Goal: Task Accomplishment & Management: Manage account settings

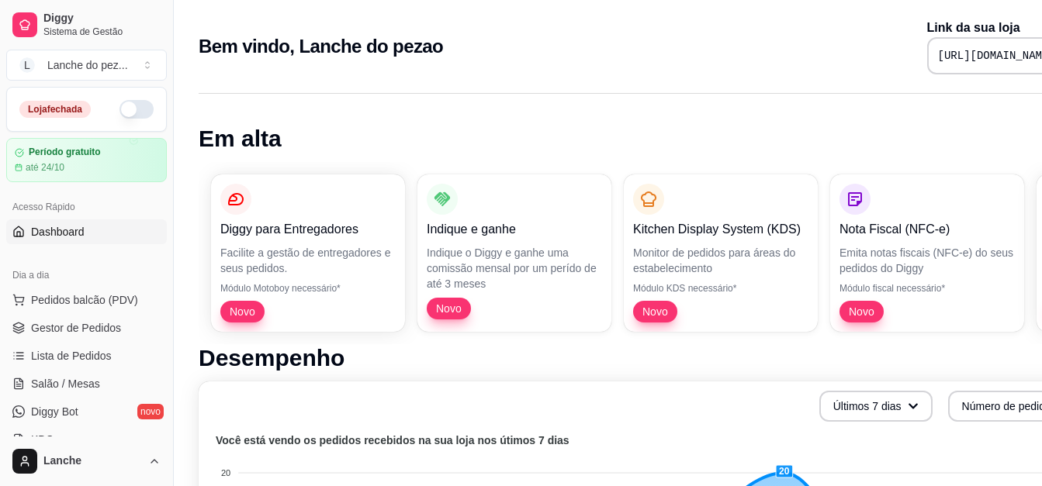
click at [135, 110] on button "button" at bounding box center [136, 109] width 34 height 19
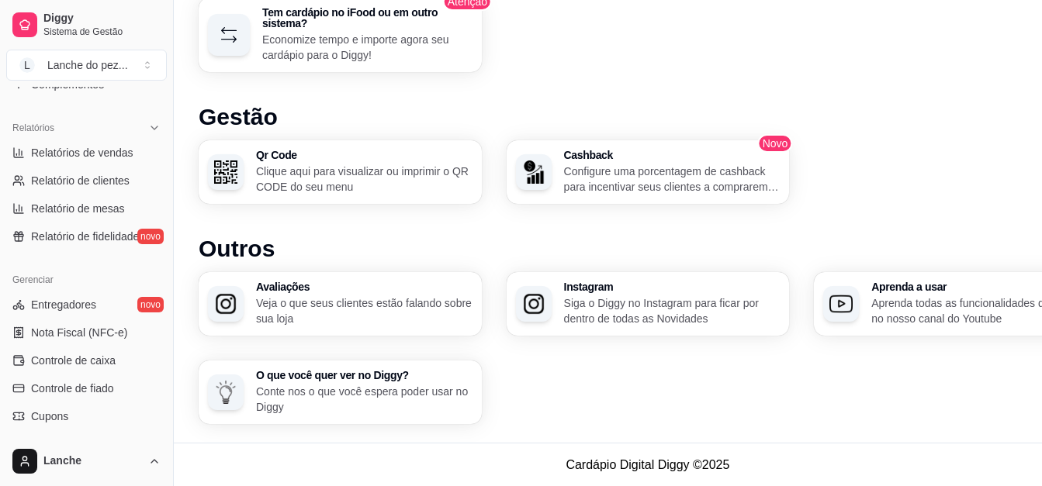
scroll to position [465, 0]
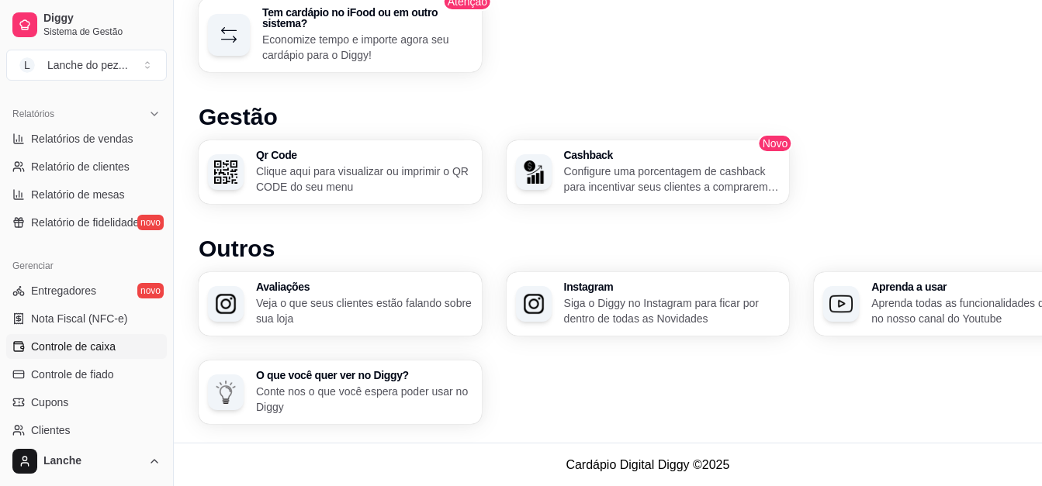
click at [89, 343] on span "Controle de caixa" at bounding box center [73, 347] width 85 height 16
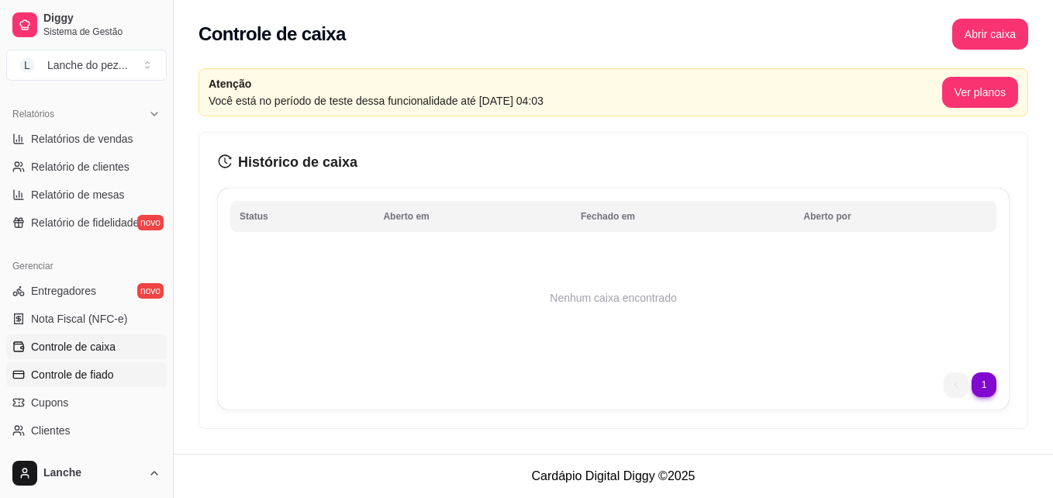
click at [85, 368] on span "Controle de fiado" at bounding box center [72, 375] width 83 height 16
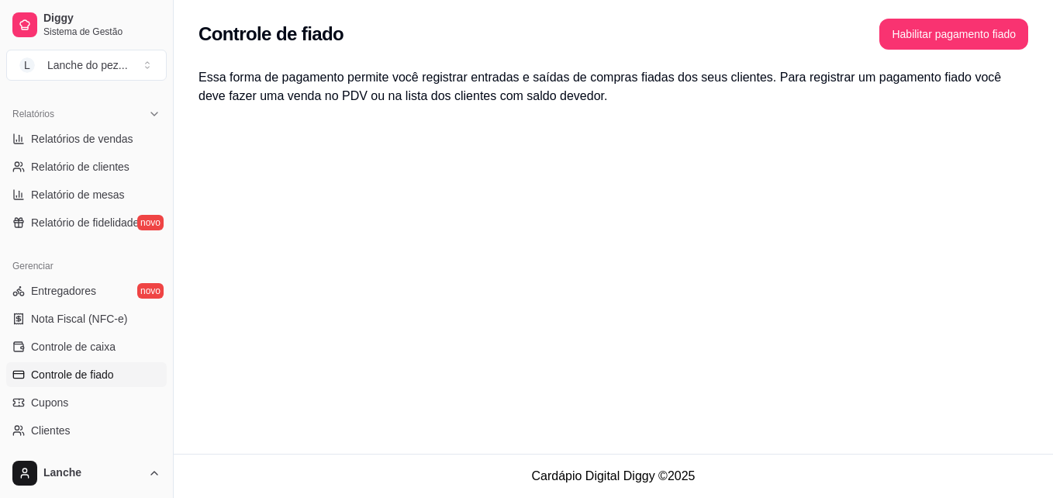
click at [85, 368] on span "Controle de fiado" at bounding box center [72, 375] width 83 height 16
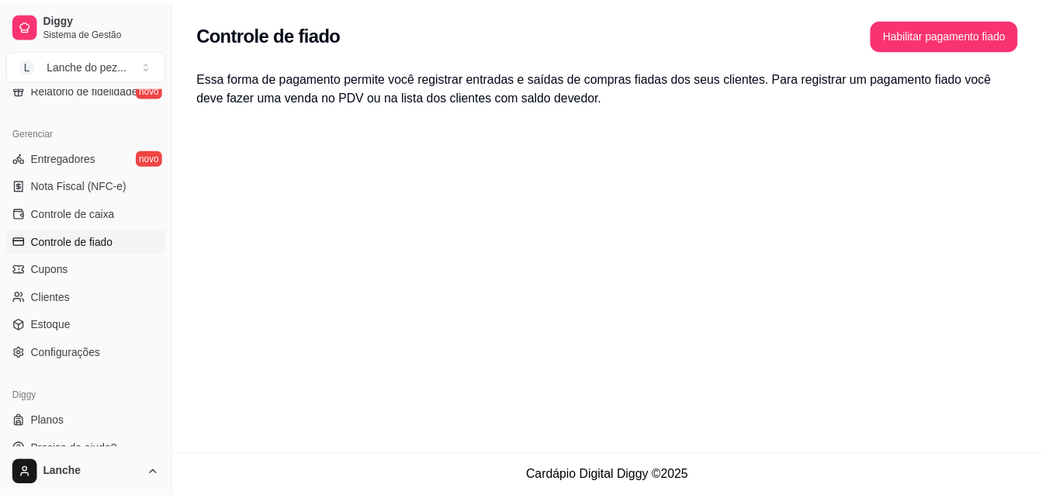
scroll to position [618, 0]
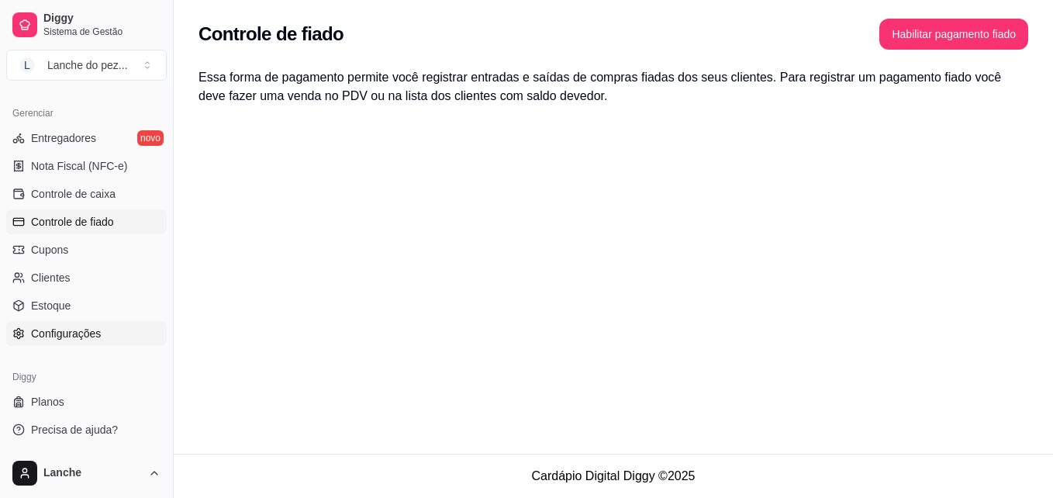
click at [76, 333] on span "Configurações" at bounding box center [66, 334] width 70 height 16
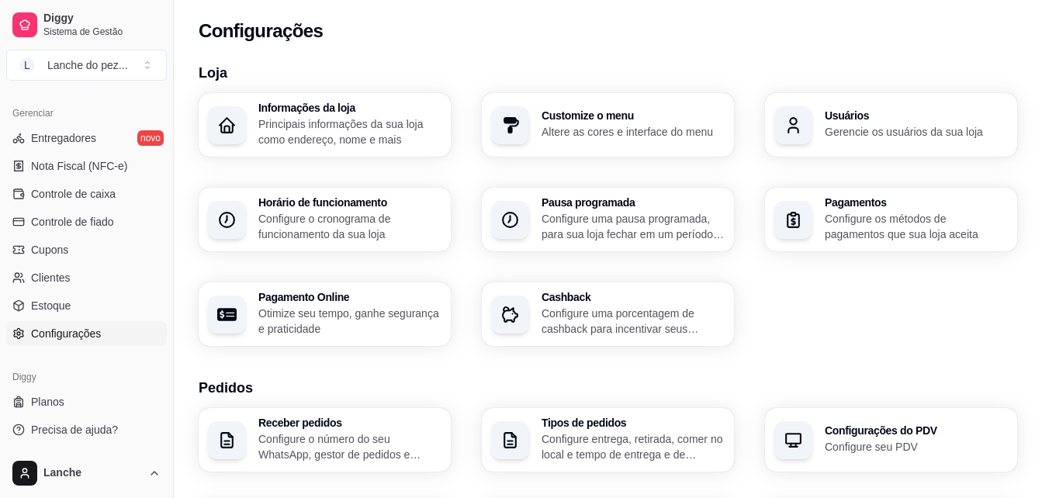
click at [76, 333] on span "Configurações" at bounding box center [66, 334] width 70 height 16
click at [46, 392] on link "Planos" at bounding box center [86, 401] width 161 height 25
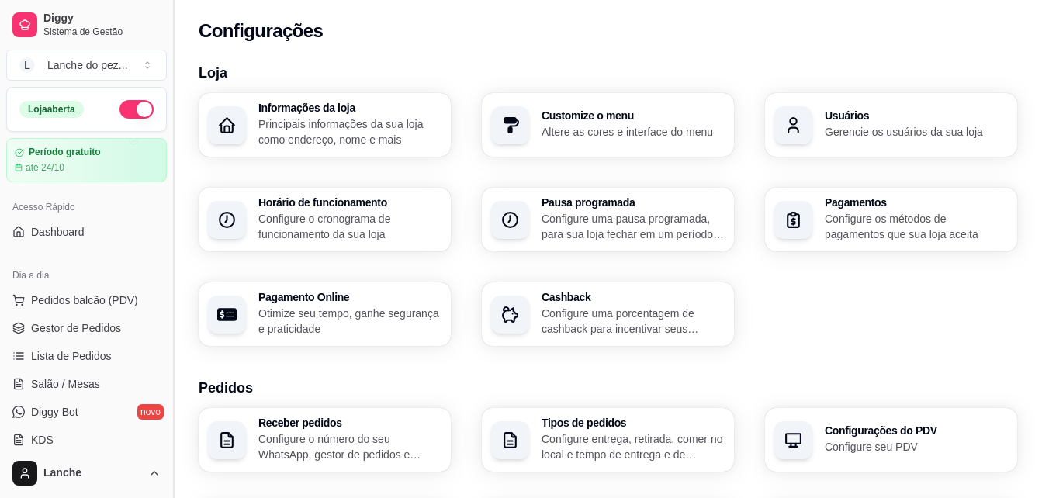
click at [167, 95] on button "Toggle Sidebar" at bounding box center [173, 249] width 12 height 498
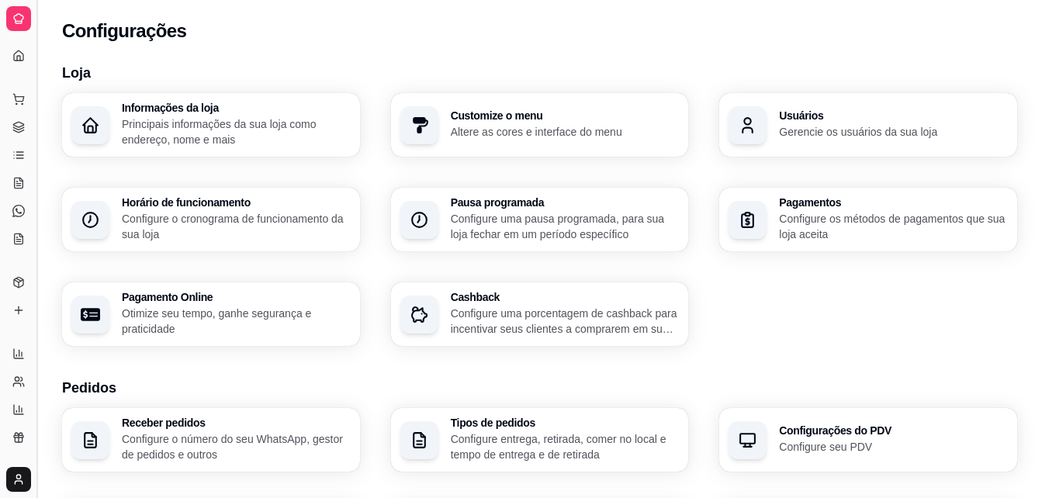
click at [37, 115] on button "Toggle Sidebar" at bounding box center [36, 249] width 12 height 498
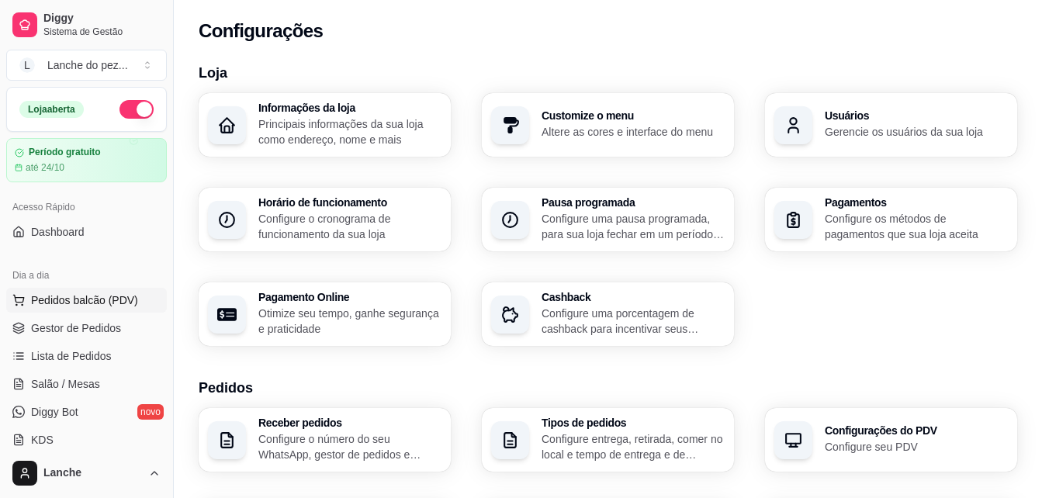
click at [46, 292] on span "Pedidos balcão (PDV)" at bounding box center [84, 300] width 107 height 16
click at [59, 327] on span "Gestor de Pedidos" at bounding box center [76, 328] width 90 height 16
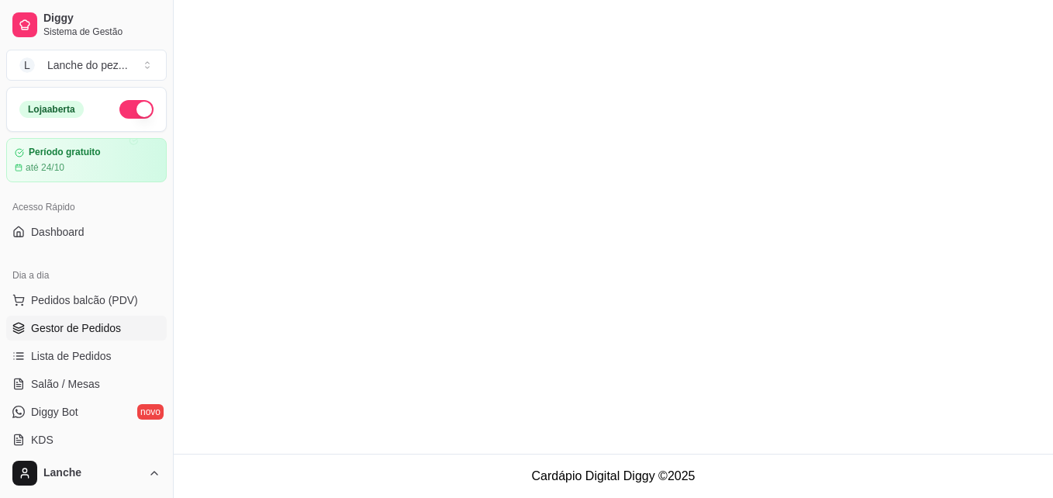
click at [392, 279] on main at bounding box center [613, 227] width 879 height 454
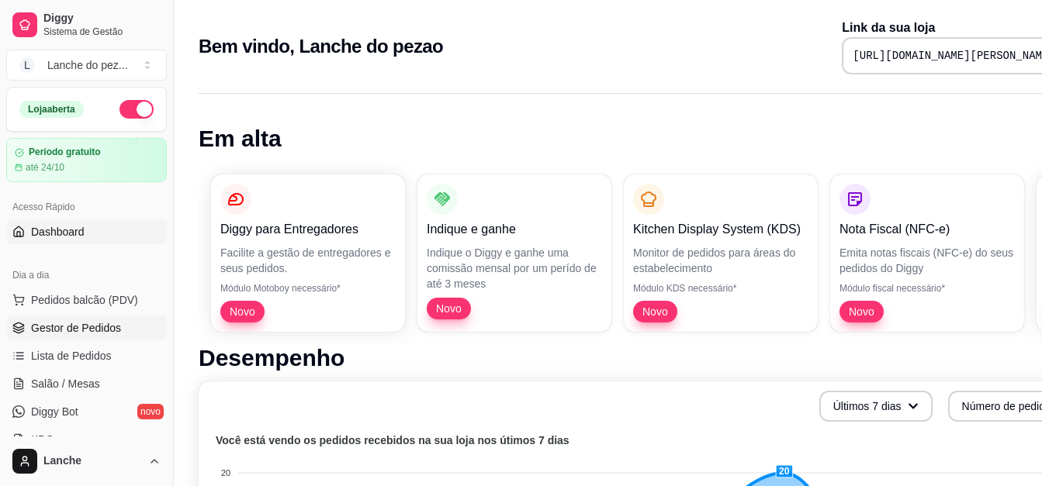
click at [86, 324] on span "Gestor de Pedidos" at bounding box center [76, 328] width 90 height 16
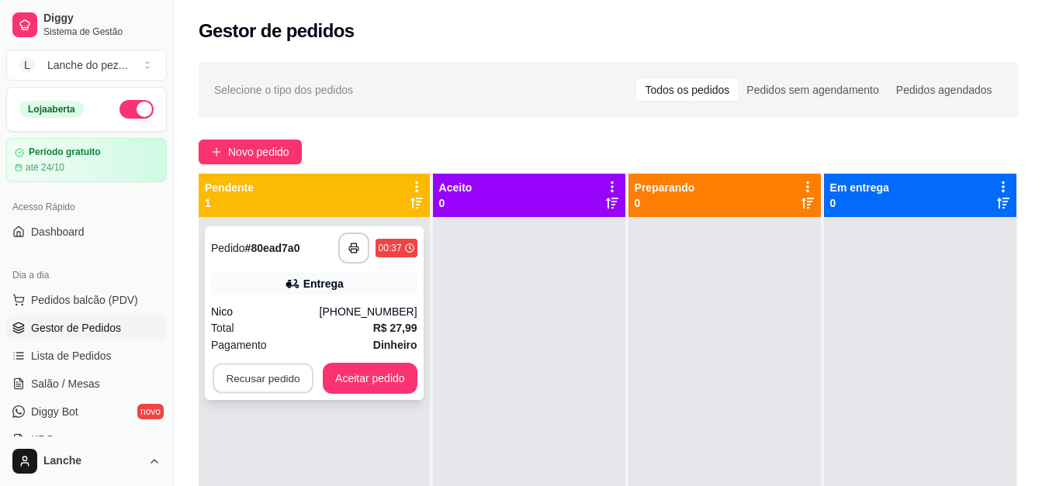
click at [257, 385] on button "Recusar pedido" at bounding box center [263, 379] width 101 height 30
click at [223, 331] on button "não" at bounding box center [233, 340] width 60 height 30
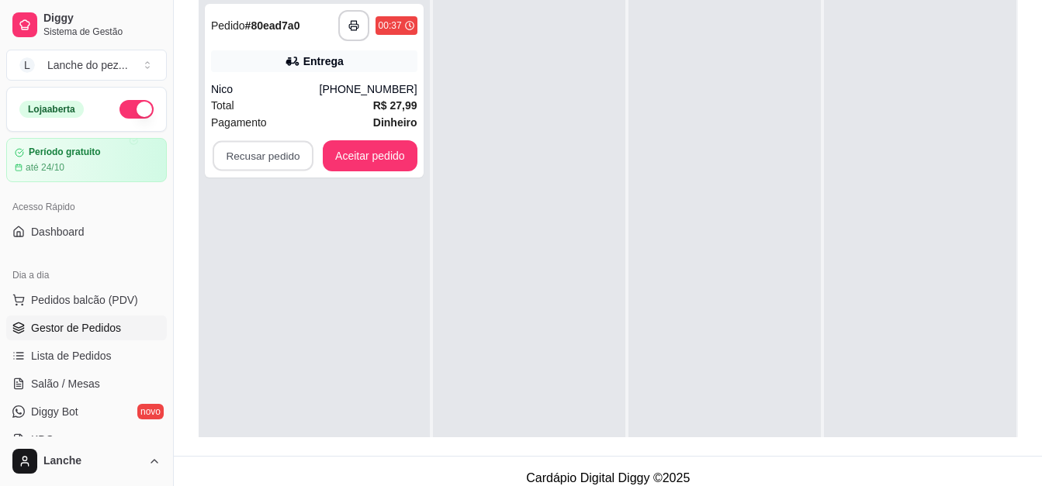
scroll to position [248, 0]
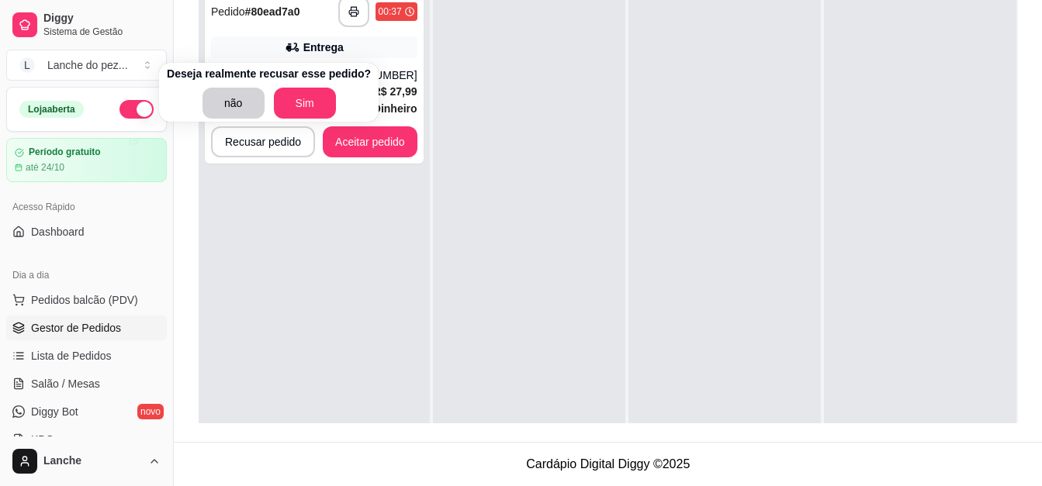
click at [992, 212] on div at bounding box center [920, 224] width 192 height 486
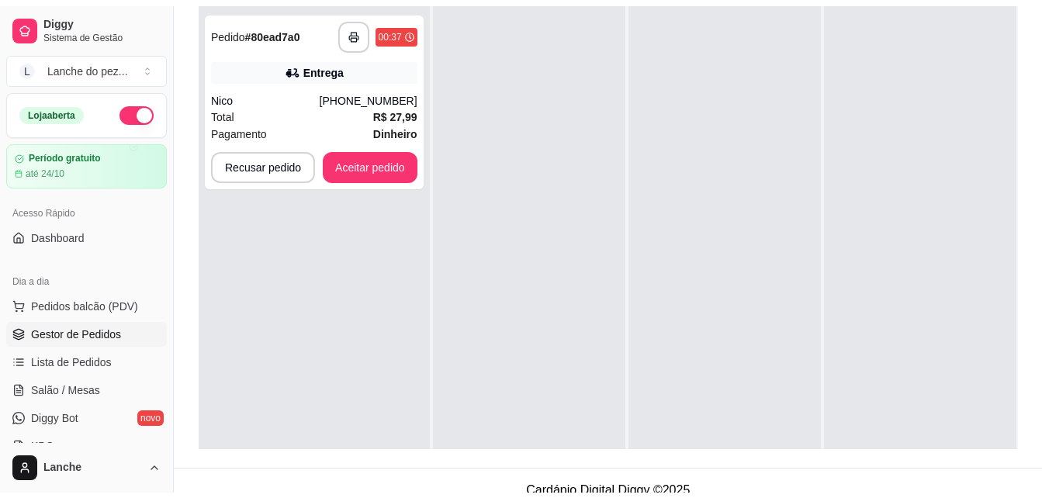
scroll to position [186, 0]
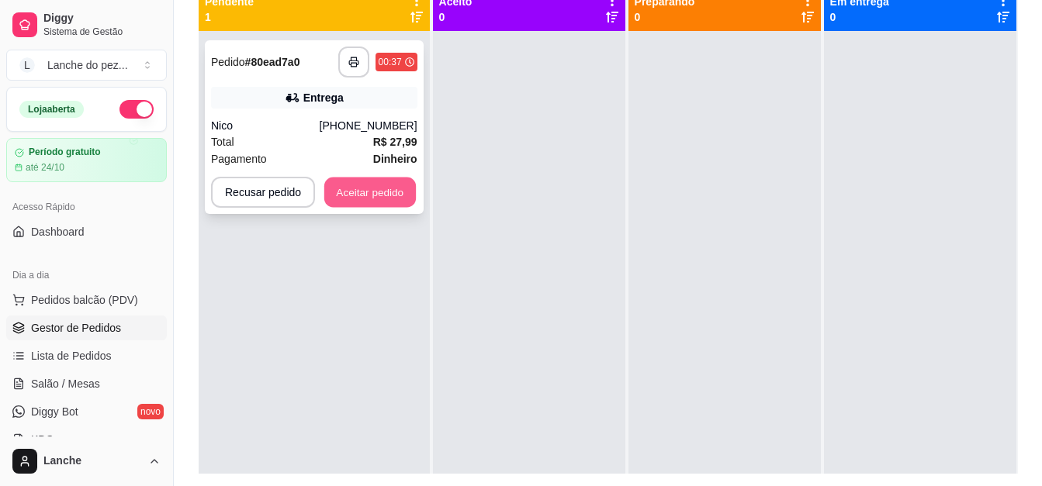
click at [382, 205] on button "Aceitar pedido" at bounding box center [370, 193] width 92 height 30
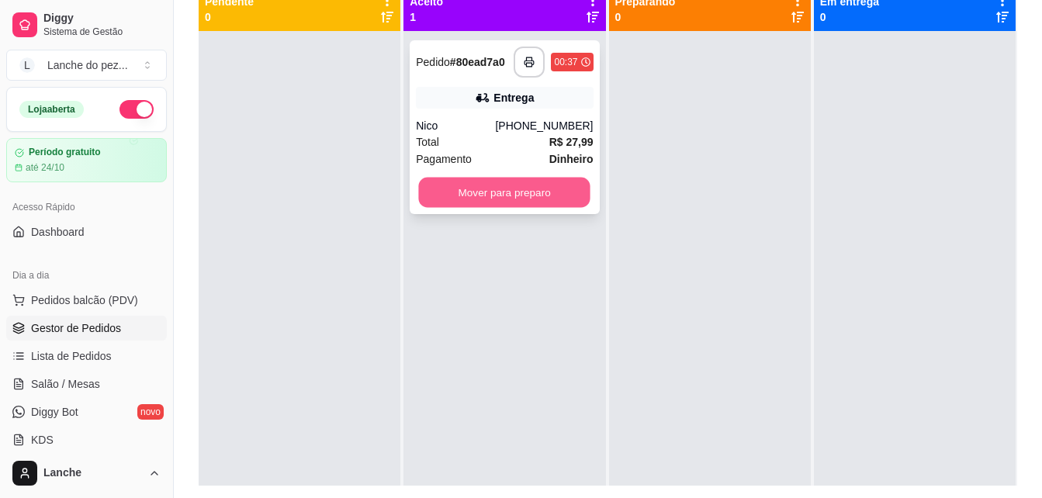
click at [496, 182] on button "Mover para preparo" at bounding box center [504, 193] width 171 height 30
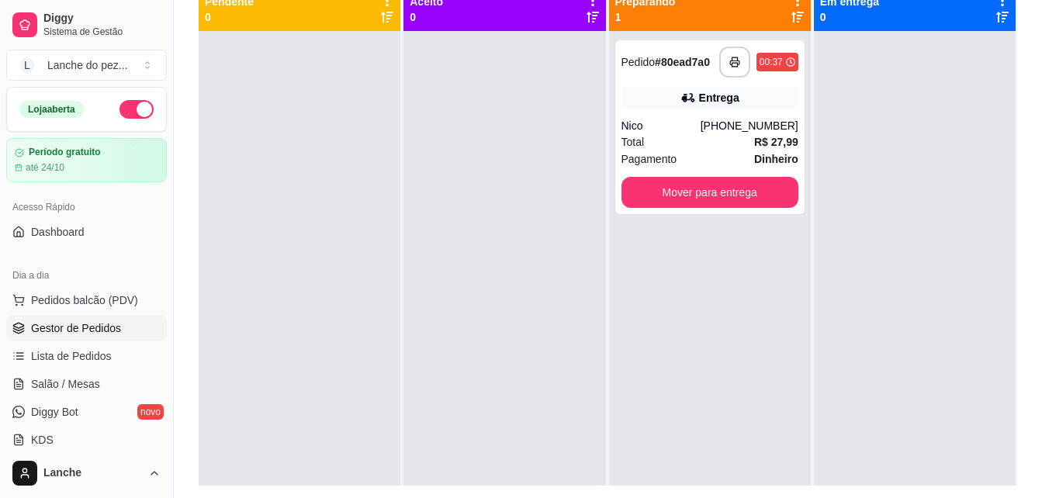
click at [695, 354] on div "**********" at bounding box center [710, 280] width 202 height 498
click at [720, 64] on button "button" at bounding box center [734, 62] width 31 height 31
click at [723, 53] on button "button" at bounding box center [734, 62] width 30 height 30
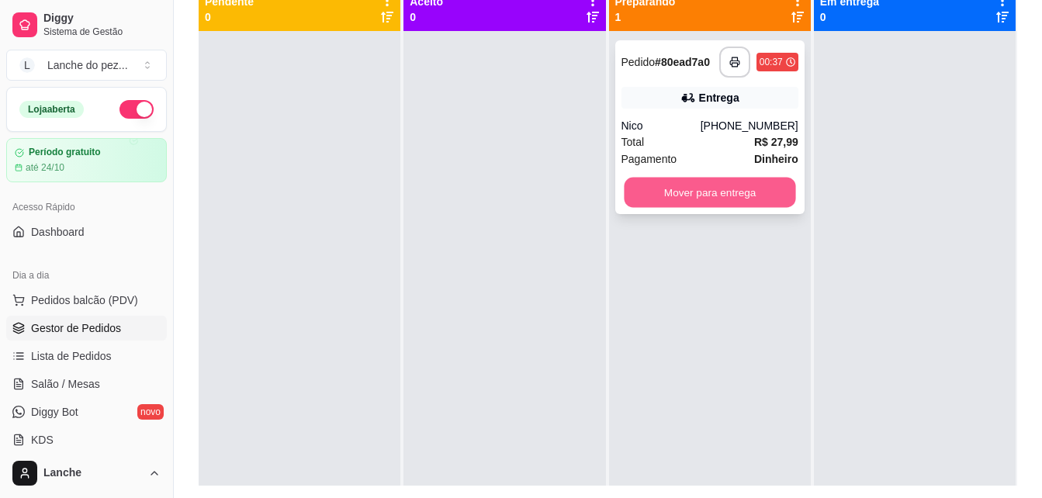
click at [701, 206] on button "Mover para entrega" at bounding box center [709, 193] width 171 height 30
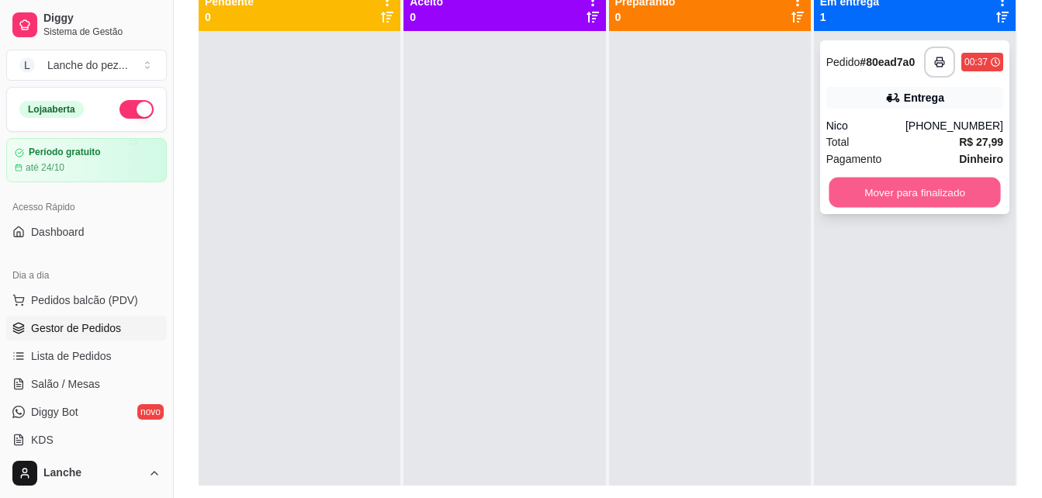
click at [889, 205] on button "Mover para finalizado" at bounding box center [913, 193] width 171 height 30
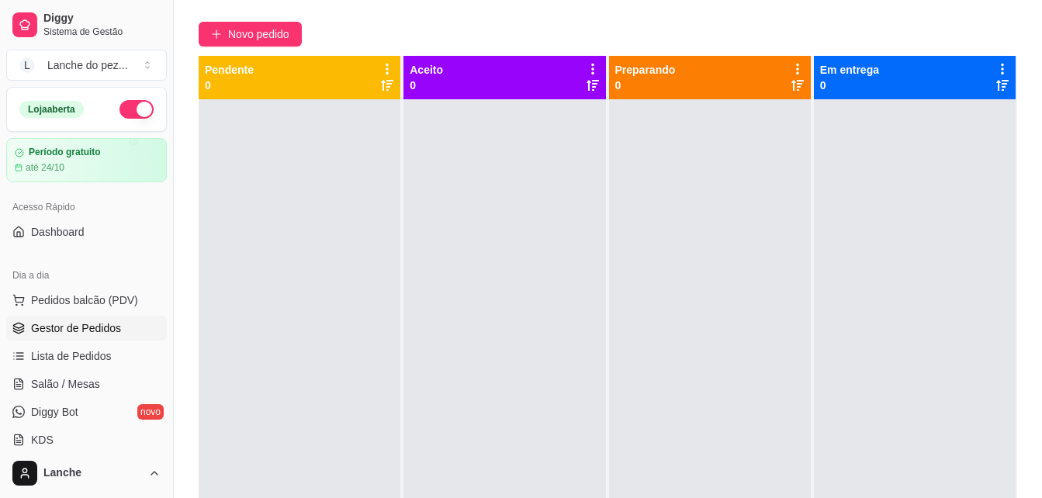
scroll to position [83, 0]
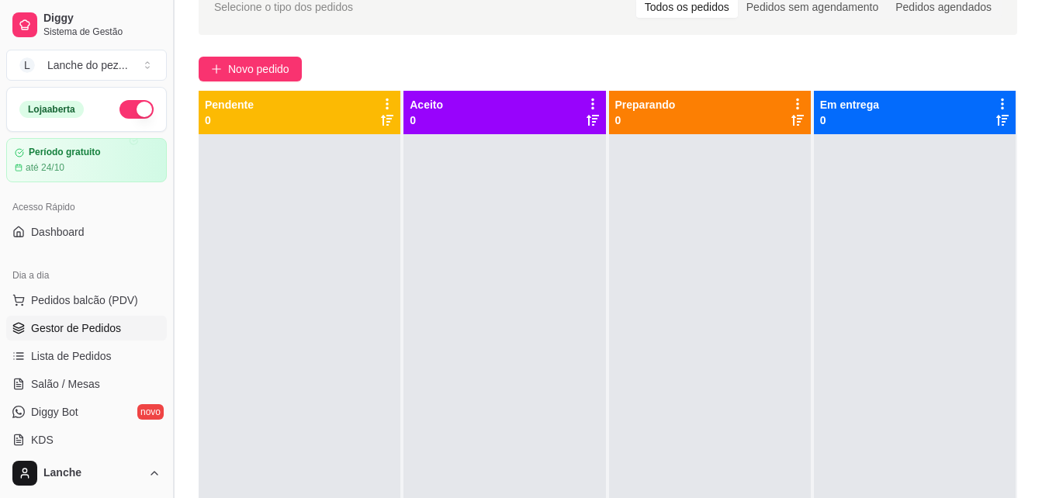
click at [167, 97] on button "Toggle Sidebar" at bounding box center [173, 249] width 12 height 498
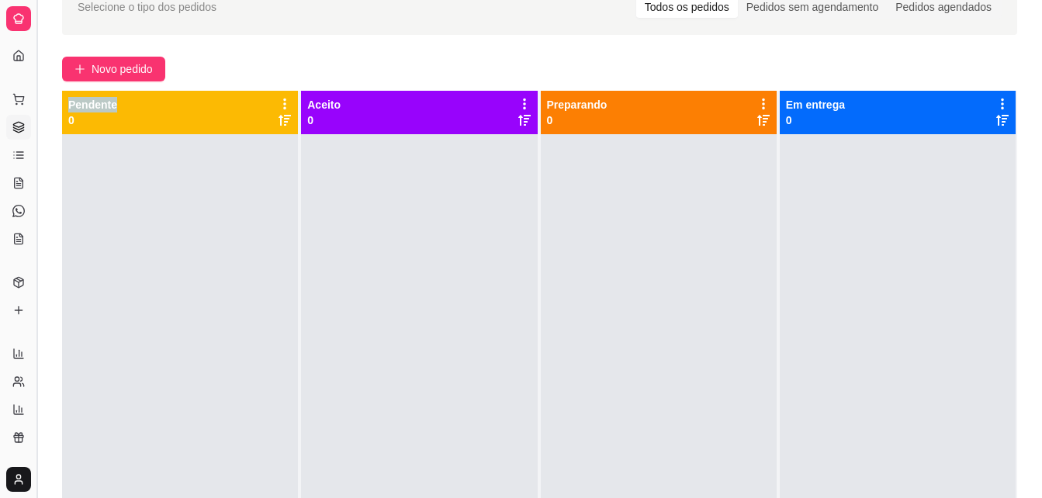
click at [167, 97] on div "Pendente 0" at bounding box center [180, 112] width 236 height 43
click at [167, 97] on div "Pendente 0" at bounding box center [179, 112] width 223 height 31
click at [35, 150] on button "Toggle Sidebar" at bounding box center [36, 249] width 12 height 498
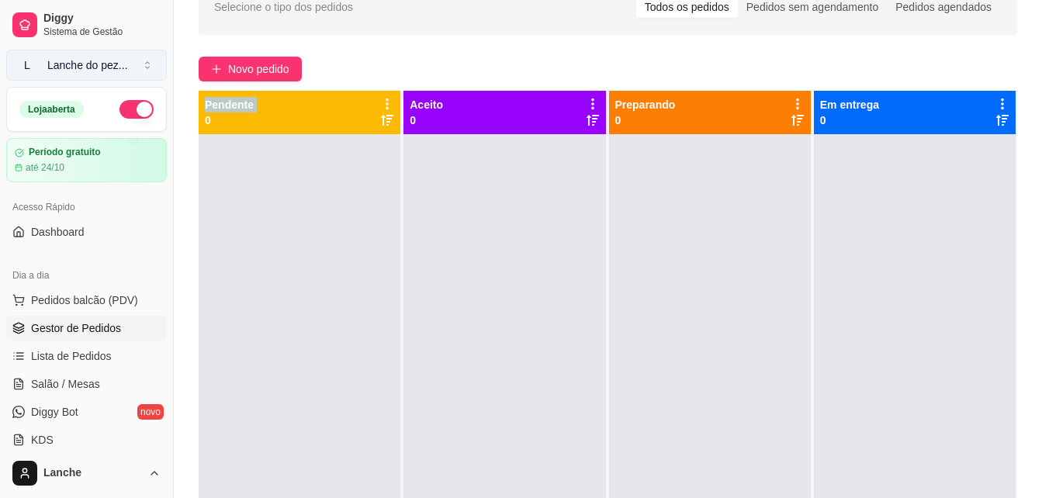
click at [151, 67] on button "L Lanche do pez ..." at bounding box center [86, 65] width 161 height 31
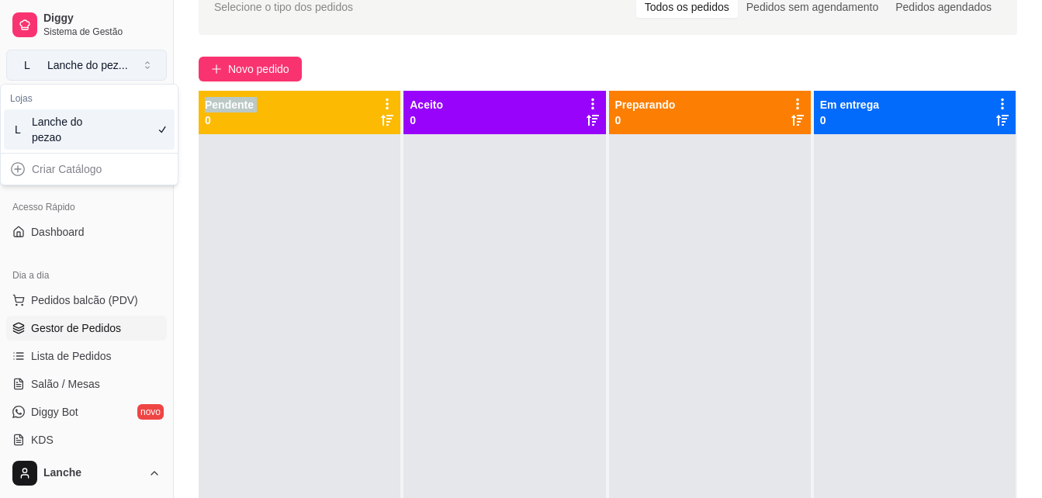
click at [151, 67] on button "L Lanche do pez ..." at bounding box center [86, 65] width 161 height 31
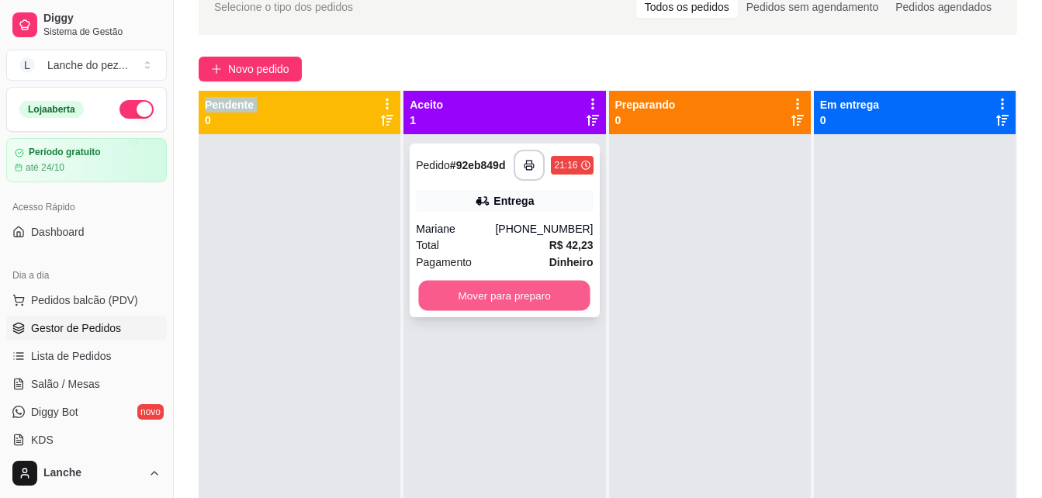
click at [522, 285] on button "Mover para preparo" at bounding box center [504, 296] width 171 height 30
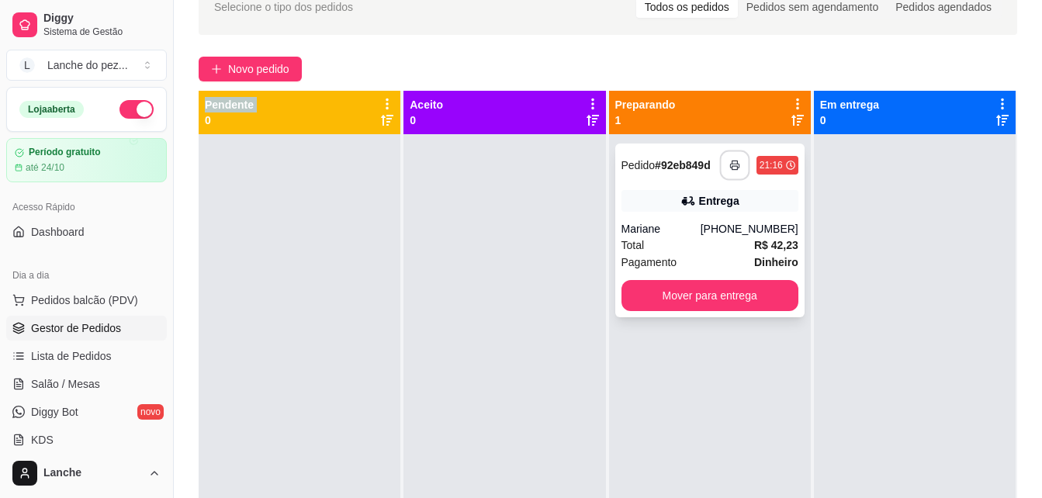
click at [729, 158] on button "button" at bounding box center [734, 165] width 30 height 30
click at [727, 159] on button "button" at bounding box center [734, 165] width 30 height 30
